Goal: Task Accomplishment & Management: Manage account settings

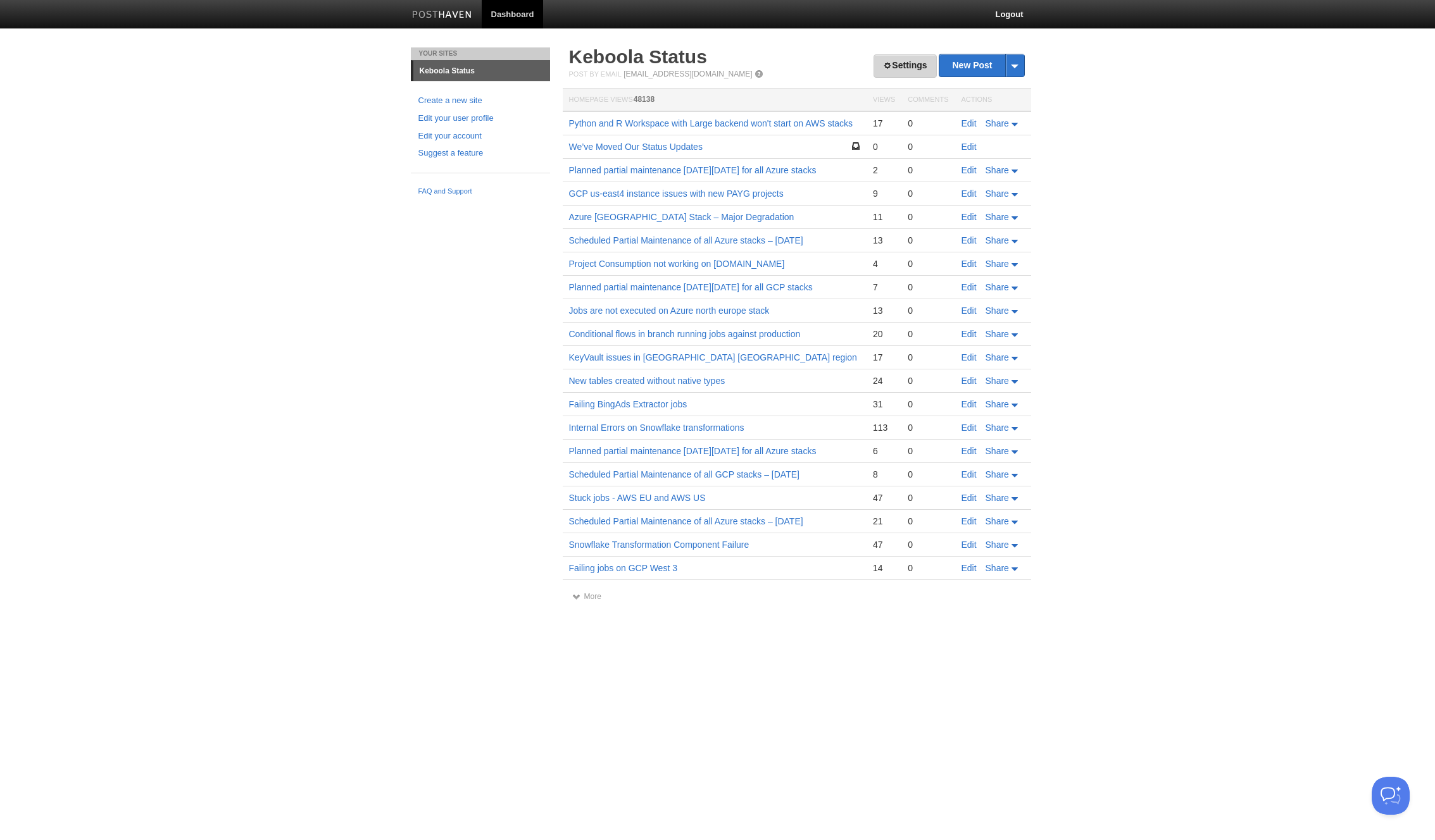
click at [883, 63] on span at bounding box center [888, 66] width 9 height 9
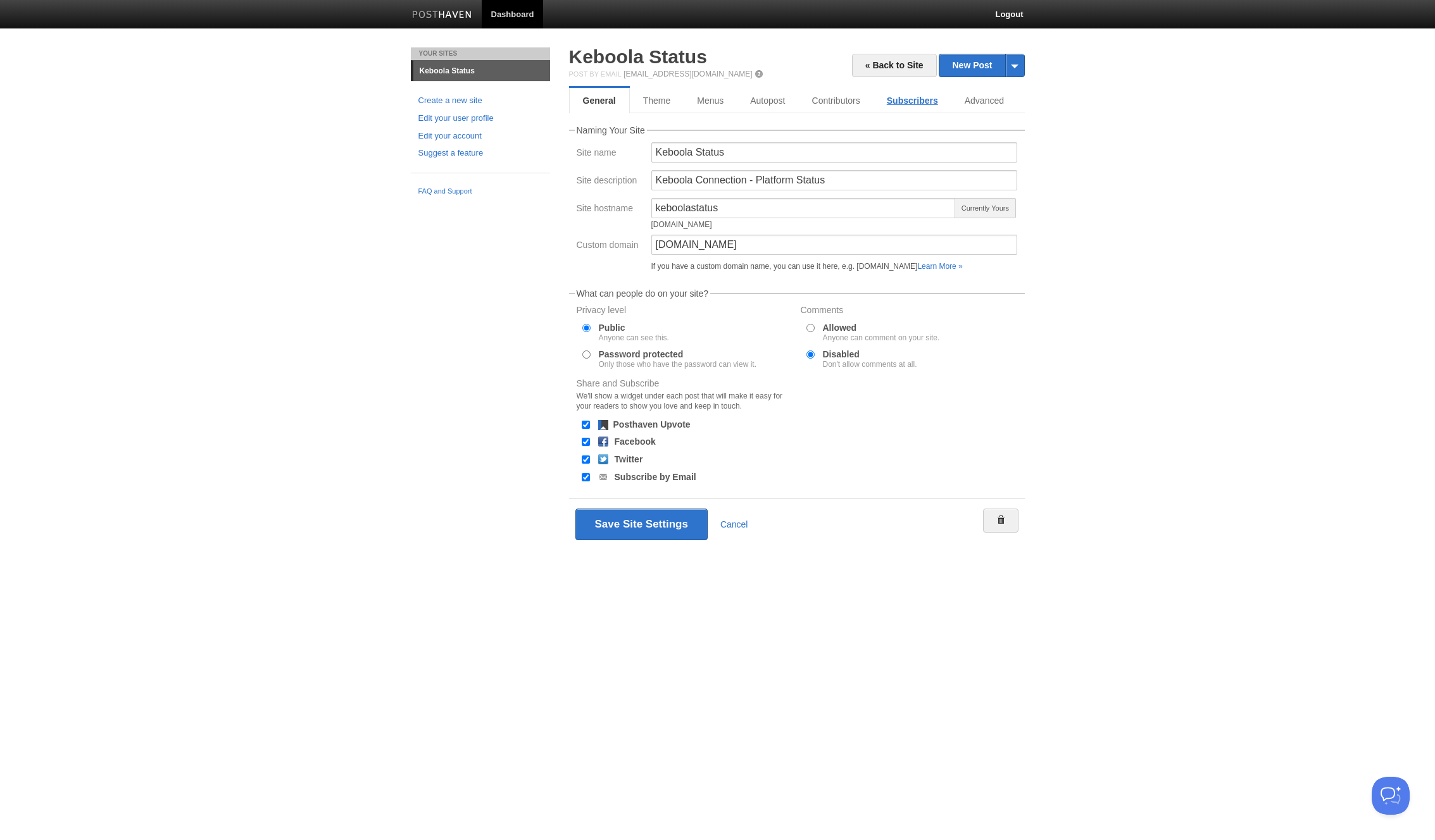
click at [896, 98] on link "Subscribers" at bounding box center [913, 100] width 78 height 25
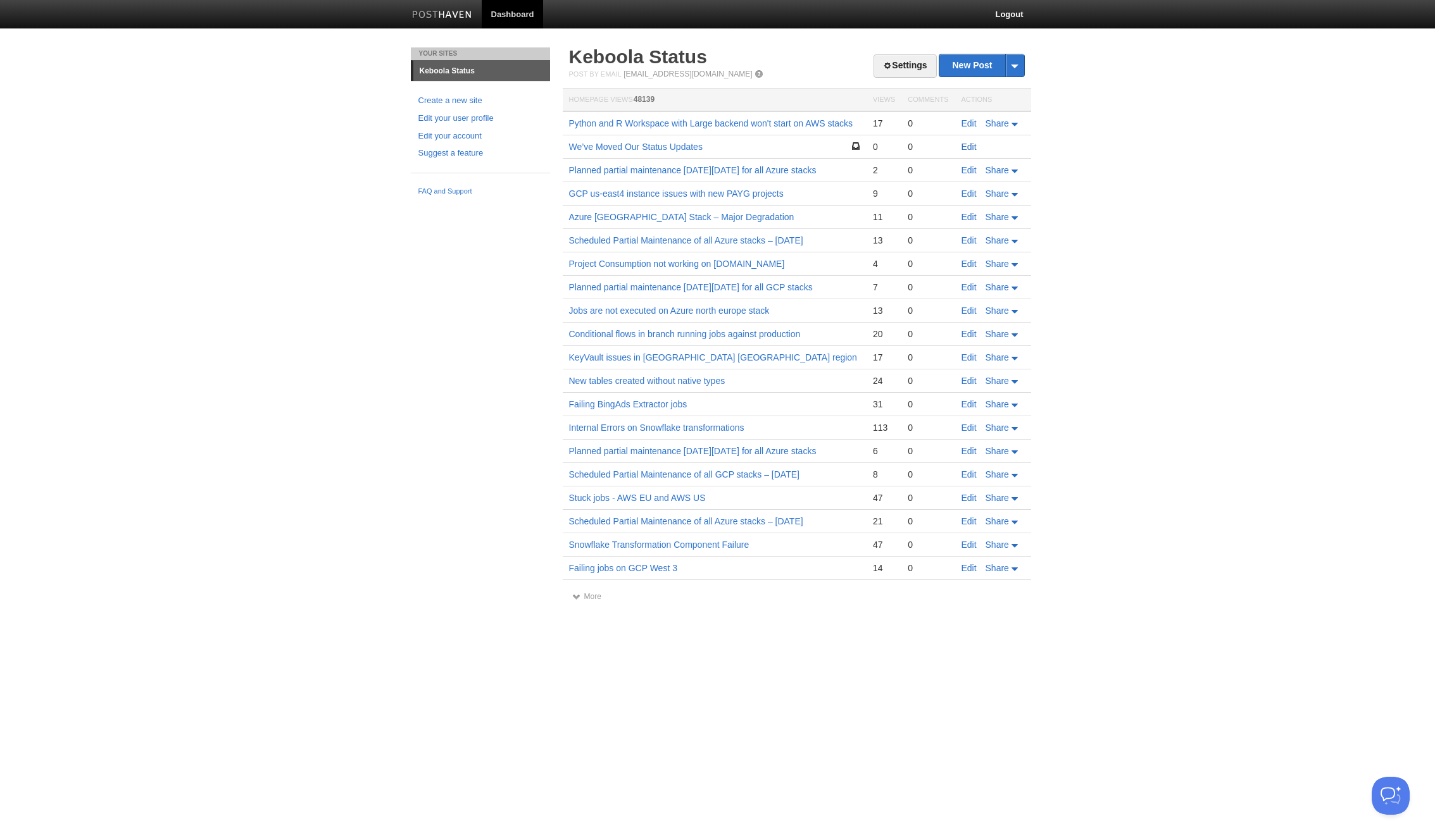
click at [965, 146] on link "Edit" at bounding box center [969, 146] width 15 height 10
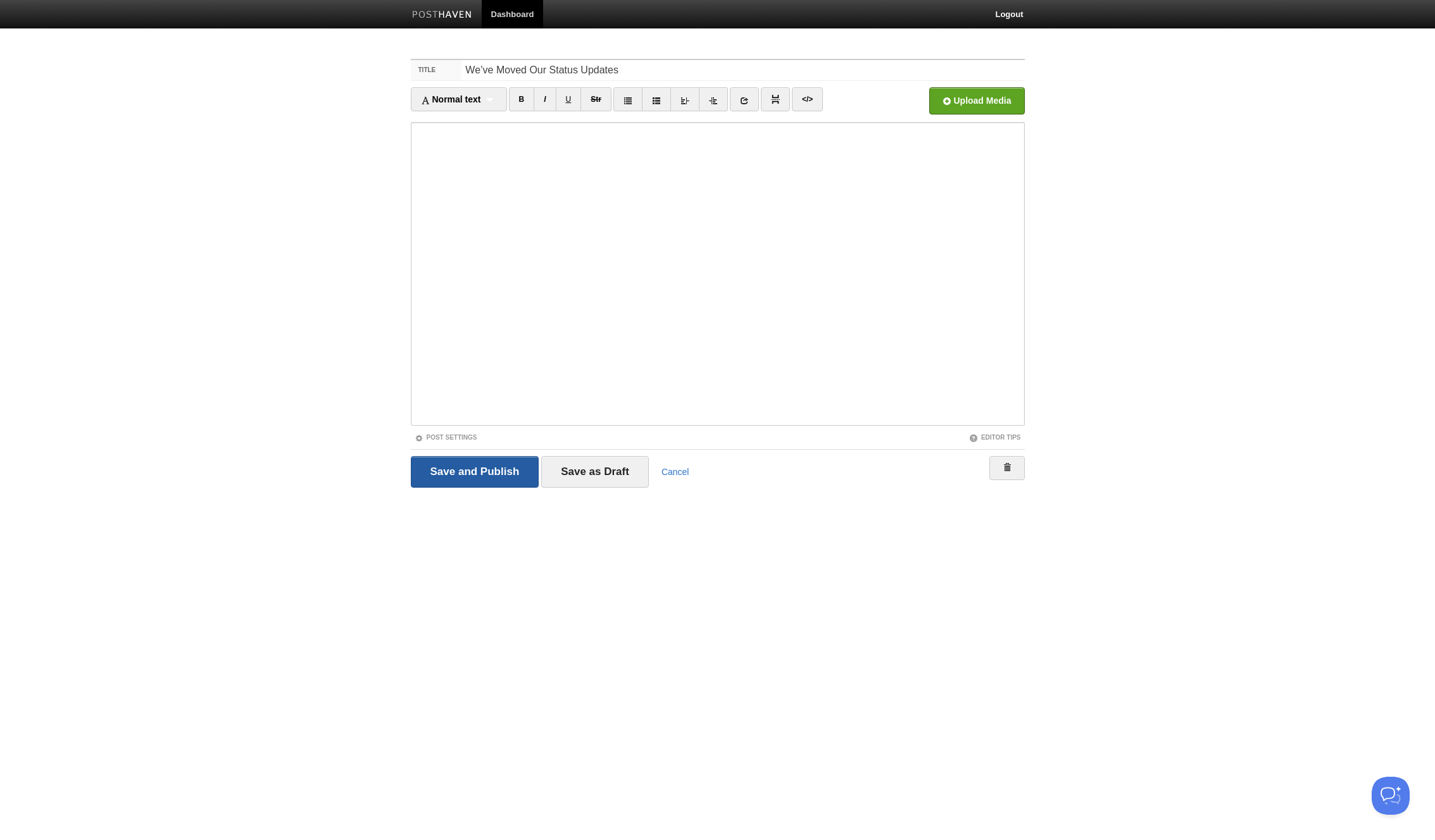
click at [505, 474] on input "Save and Publish" at bounding box center [475, 471] width 128 height 31
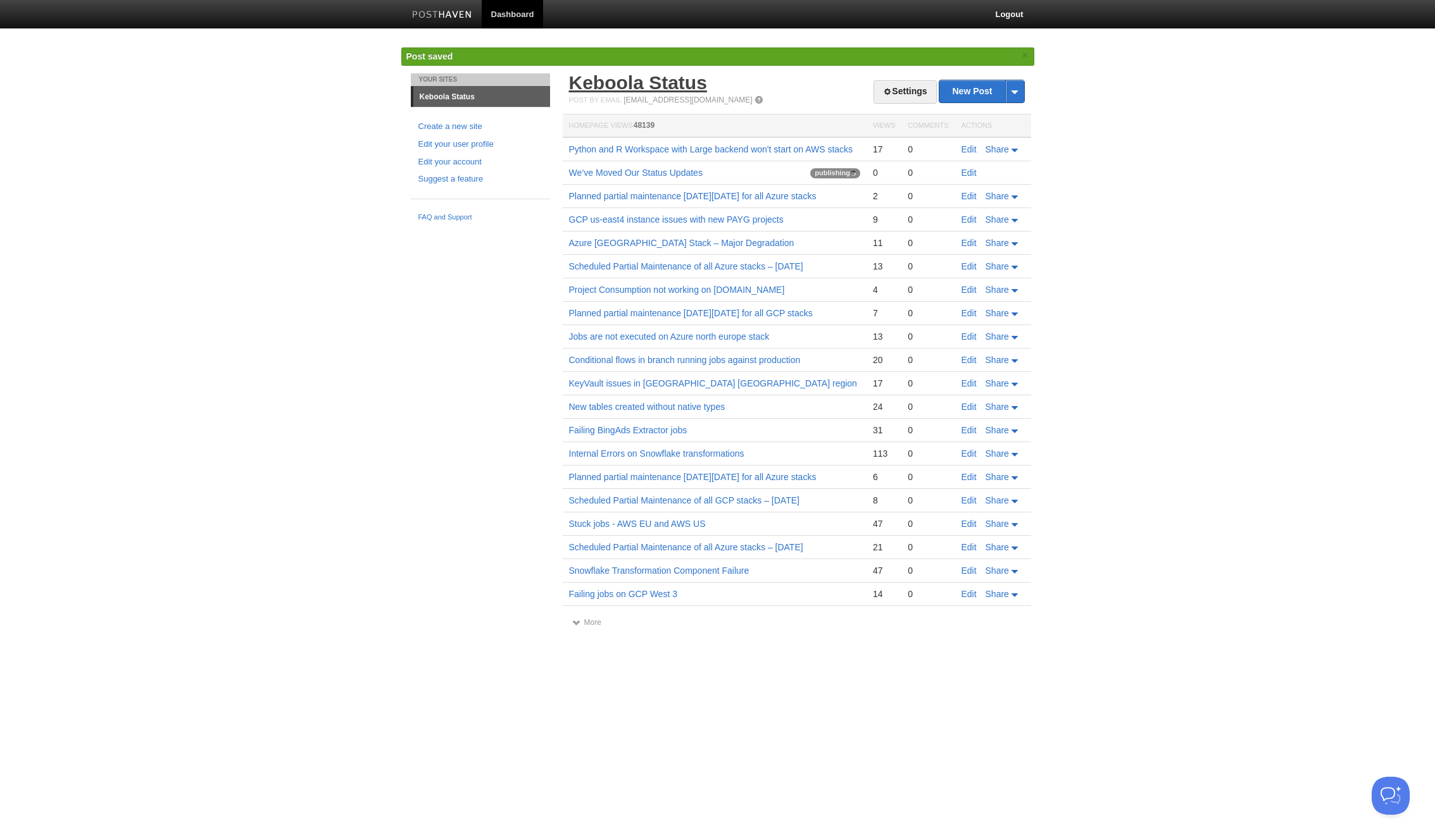
click at [610, 82] on link "Keboola Status" at bounding box center [638, 82] width 138 height 21
